Goal: Task Accomplishment & Management: Complete application form

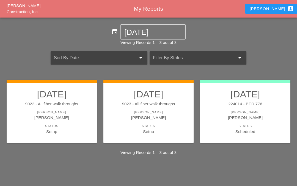
click at [52, 99] on h2 "09/08/2025" at bounding box center [51, 94] width 79 height 11
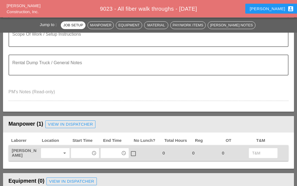
scroll to position [166, 0]
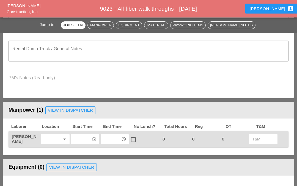
click at [62, 140] on icon "arrow_drop_down" at bounding box center [64, 139] width 7 height 7
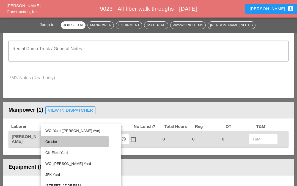
click at [66, 139] on div "On-site" at bounding box center [80, 142] width 71 height 7
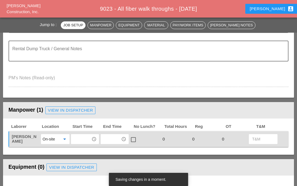
click at [93, 137] on icon "access_time" at bounding box center [94, 139] width 5 height 5
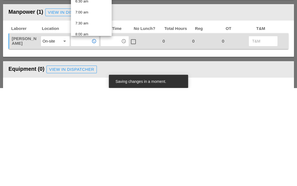
scroll to position [102, 0]
click at [95, 107] on div "7:00 am" at bounding box center [91, 110] width 32 height 7
type input "7:00 am"
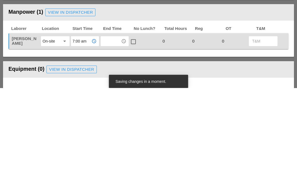
click at [114, 135] on input "text" at bounding box center [110, 139] width 17 height 9
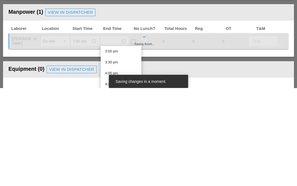
scroll to position [334, 0]
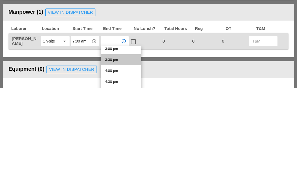
click at [123, 155] on div "3:30 pm" at bounding box center [121, 158] width 32 height 7
type input "3:30 pm"
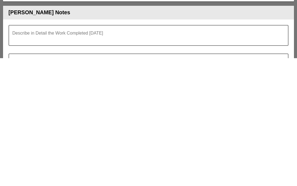
scroll to position [432, 0]
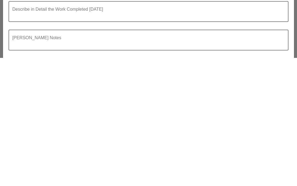
click at [42, 137] on textarea "Describe in Detail the Work Completed Today" at bounding box center [146, 143] width 268 height 13
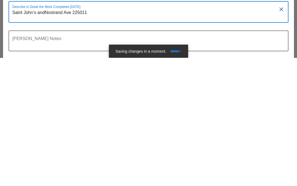
click at [51, 137] on textarea "Saint John’s andNostrand Ave 225011" at bounding box center [146, 144] width 268 height 14
click at [76, 182] on div at bounding box center [148, 183] width 273 height 3
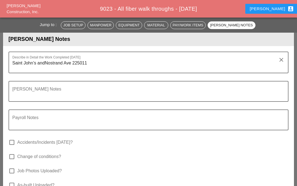
scroll to position [490, 0]
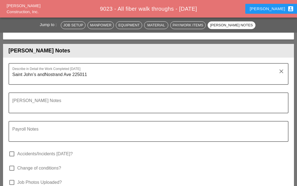
click at [99, 75] on textarea "Saint John’s andNostrand Ave 225011" at bounding box center [146, 77] width 268 height 14
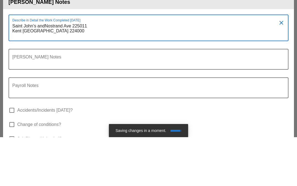
click at [30, 71] on textarea "Saint John’s andNostrand Ave 225011 Kent aveand Division Ave. 224000" at bounding box center [146, 80] width 268 height 19
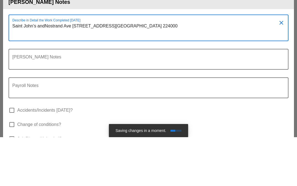
click at [46, 71] on textarea "Saint John’s andNostrand Ave [STREET_ADDRESS][GEOGRAPHIC_DATA] 224000" at bounding box center [146, 80] width 268 height 19
click at [93, 71] on textarea "Saint John’s andNostrand Ave [STREET_ADDRESS][GEOGRAPHIC_DATA] 224000" at bounding box center [146, 80] width 268 height 19
click at [96, 71] on textarea "Saint John’s andNostrand Ave [STREET_ADDRESS][GEOGRAPHIC_DATA] 224000" at bounding box center [146, 80] width 268 height 19
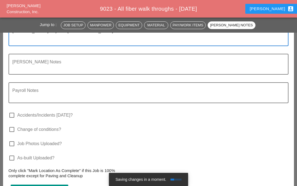
scroll to position [613, 0]
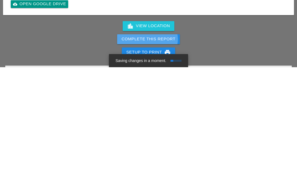
type textarea "Saint John’s andNostrand Ave 225011 Kent ave and Division Ave. 224000 Seaver wa…"
click at [159, 155] on div "Complete This Report" at bounding box center [149, 158] width 54 height 6
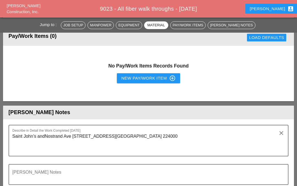
scroll to position [437, 0]
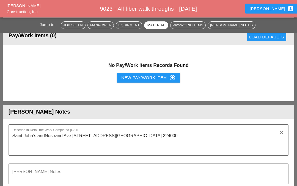
click at [85, 143] on textarea "Saint John’s andNostrand Ave [STREET_ADDRESS][GEOGRAPHIC_DATA] 224000" at bounding box center [146, 144] width 268 height 24
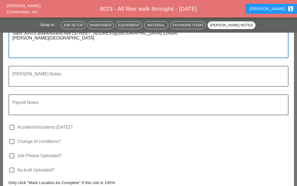
scroll to position [618, 0]
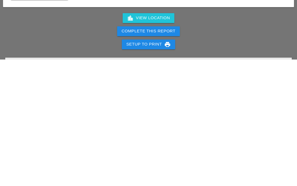
type textarea "Saint John’s andNostrand Ave [STREET_ADDRESS][GEOGRAPHIC_DATA] 224000 [PERSON_N…"
click at [166, 155] on div "Complete This Report" at bounding box center [149, 158] width 54 height 6
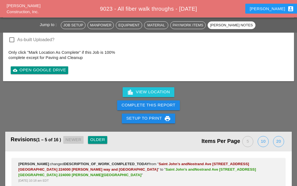
scroll to position [670, 0]
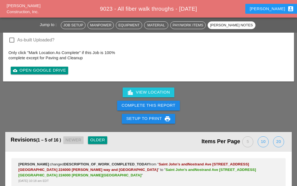
click at [157, 106] on div "Complete This Report" at bounding box center [149, 106] width 54 height 6
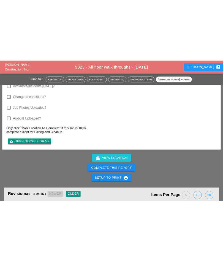
scroll to position [634, 0]
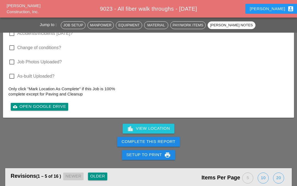
click at [162, 143] on div "Complete This Report" at bounding box center [149, 142] width 54 height 6
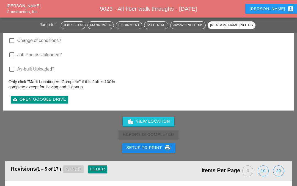
scroll to position [665, 0]
